Goal: Communication & Community: Participate in discussion

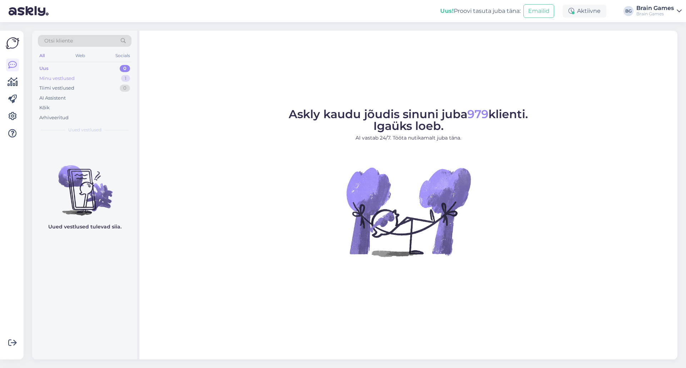
click at [63, 74] on div "Minu vestlused 1" at bounding box center [85, 79] width 94 height 10
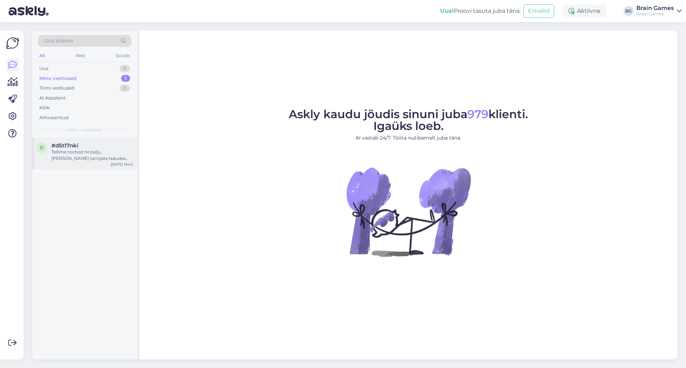
click at [78, 158] on div "Tellime tooteid nii palju, kui neid tarnijate ladudes on. Kahjuks ei olegi tiht…" at bounding box center [91, 155] width 81 height 13
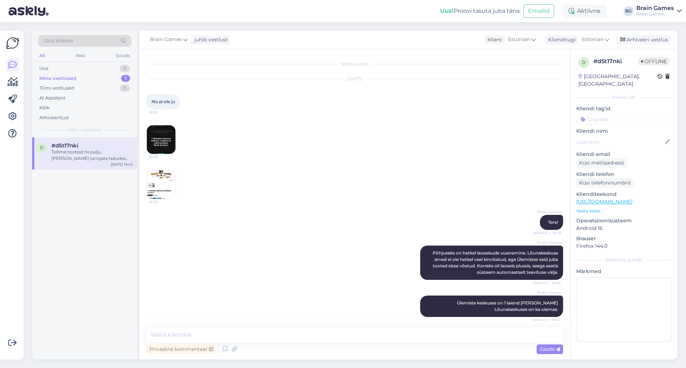
click at [156, 128] on img at bounding box center [161, 139] width 29 height 29
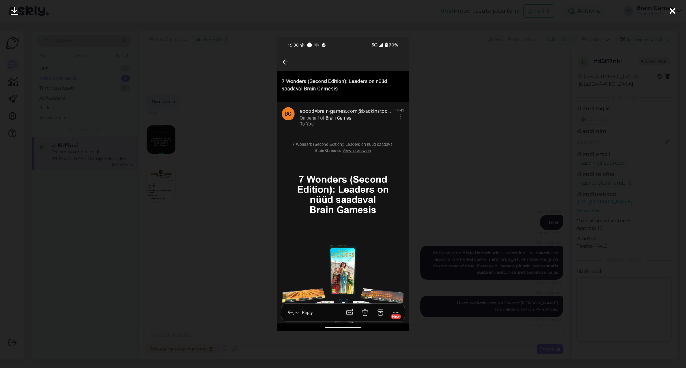
click at [446, 177] on div at bounding box center [343, 184] width 686 height 368
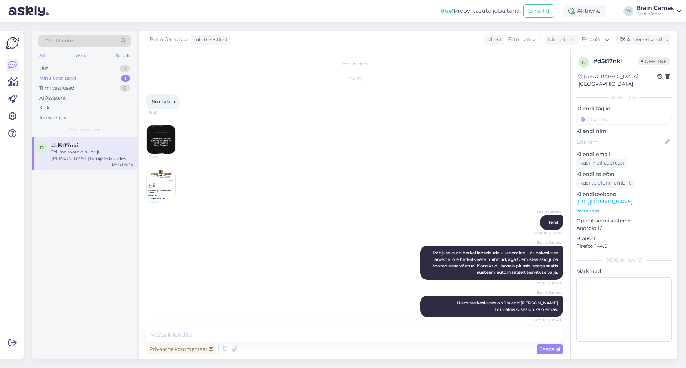
click at [165, 182] on img at bounding box center [161, 184] width 29 height 29
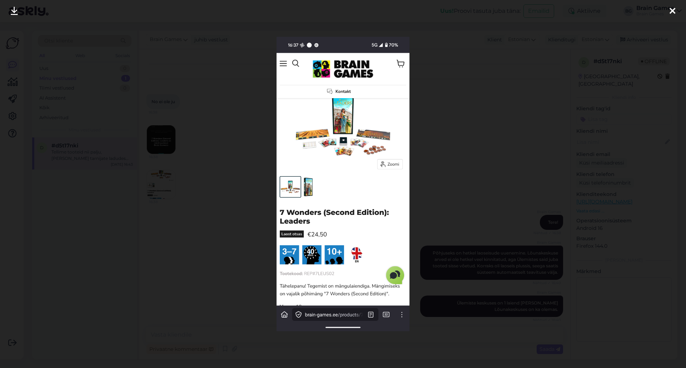
click at [476, 211] on div at bounding box center [343, 184] width 686 height 368
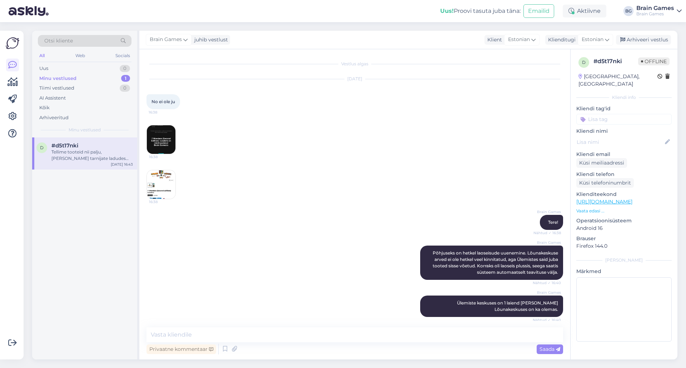
click at [159, 140] on img at bounding box center [161, 139] width 29 height 29
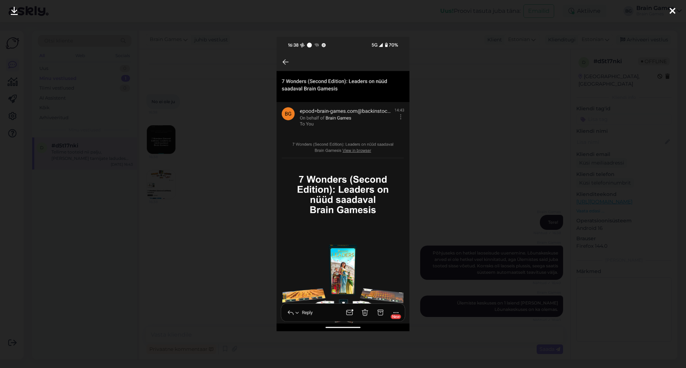
click at [434, 154] on div at bounding box center [343, 184] width 686 height 368
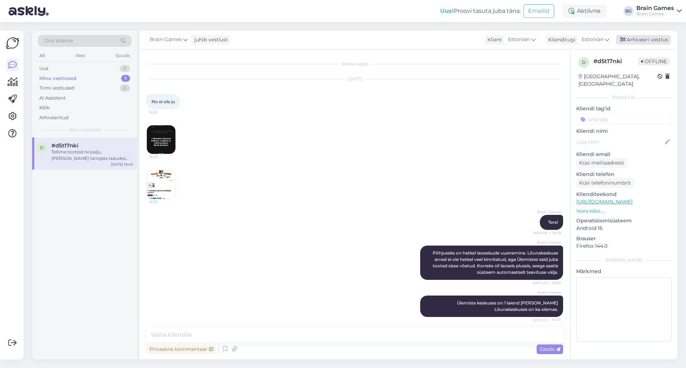
click at [625, 42] on icon at bounding box center [622, 40] width 5 height 5
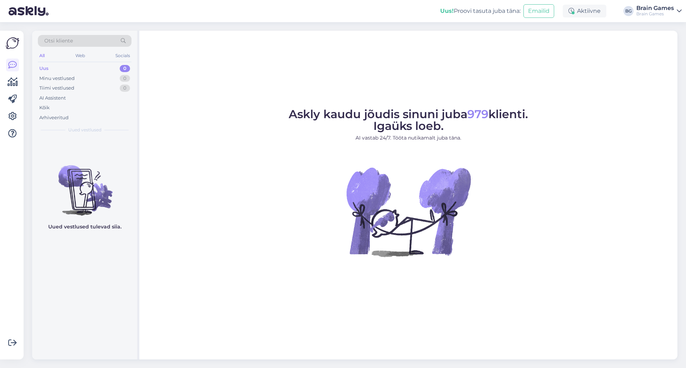
click at [359, 118] on span "Askly kaudu jõudis sinuni juba 979 klienti. Igaüks loeb." at bounding box center [408, 120] width 239 height 26
click at [278, 90] on div "Askly kaudu jõudis sinuni juba 979 klienti. Igaüks loeb. AI vastab 24/7. Tööta …" at bounding box center [408, 195] width 538 height 329
